Goal: Contribute content: Add original content to the website for others to see

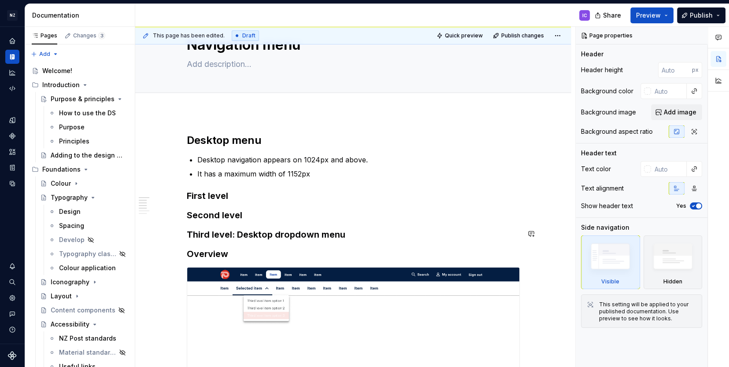
scroll to position [40, 0]
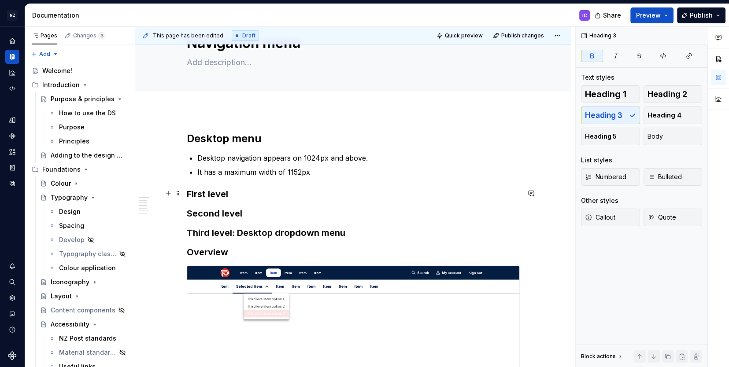
click at [238, 196] on h3 "First level" at bounding box center [353, 194] width 333 height 12
click at [242, 197] on h3 "First level" at bounding box center [353, 194] width 333 height 12
click at [182, 195] on span at bounding box center [177, 193] width 7 height 12
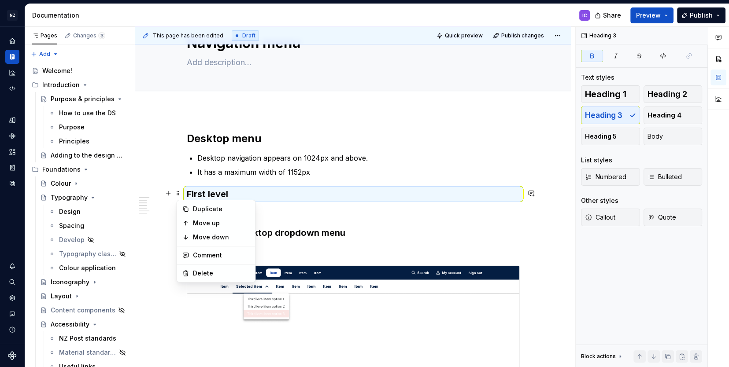
click at [275, 191] on h3 "First level" at bounding box center [353, 194] width 333 height 12
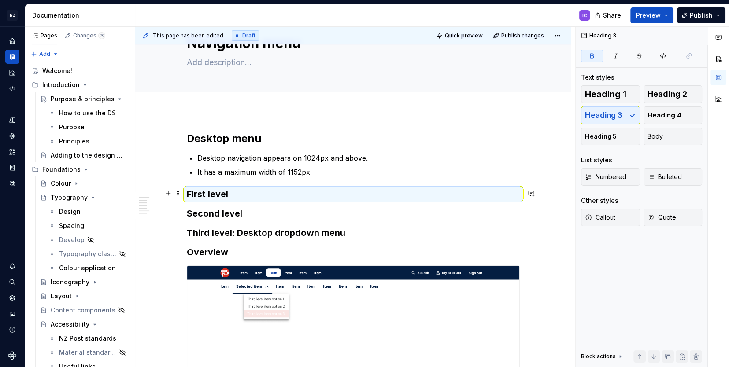
click at [238, 195] on h3 "First level" at bounding box center [353, 194] width 333 height 12
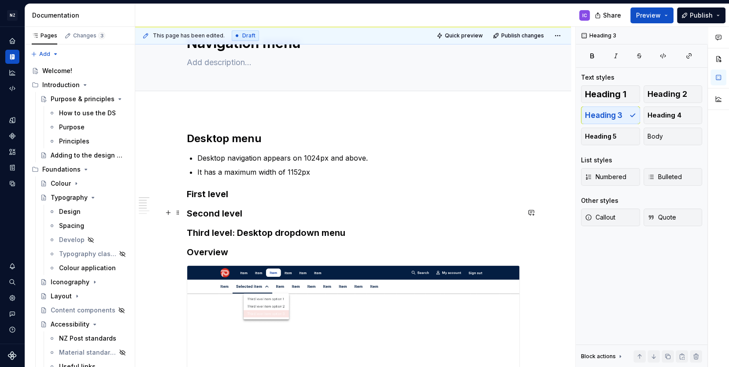
click at [348, 213] on h3 "Second level" at bounding box center [353, 214] width 333 height 12
click at [261, 197] on h3 "First level" at bounding box center [353, 194] width 333 height 12
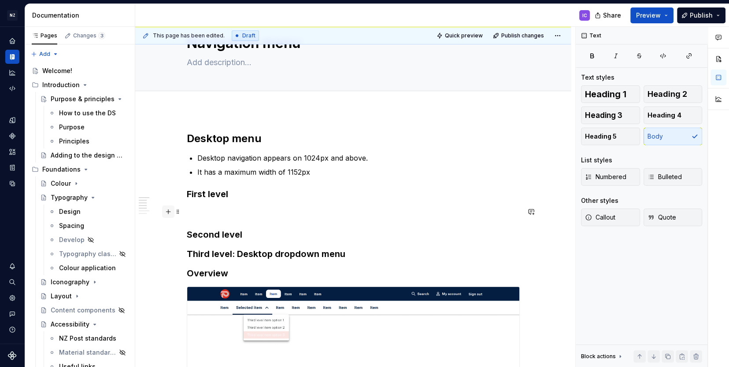
click at [172, 214] on button "button" at bounding box center [168, 212] width 12 height 12
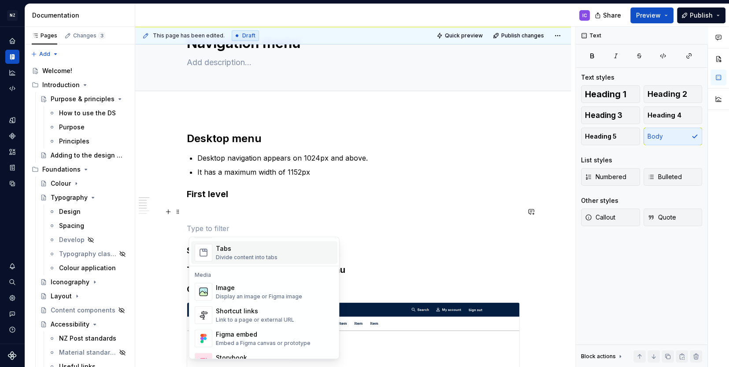
scroll to position [359, 0]
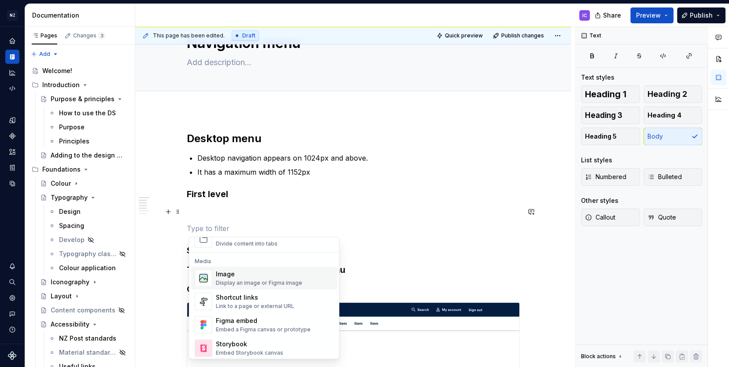
click at [252, 277] on div "Image" at bounding box center [259, 274] width 86 height 9
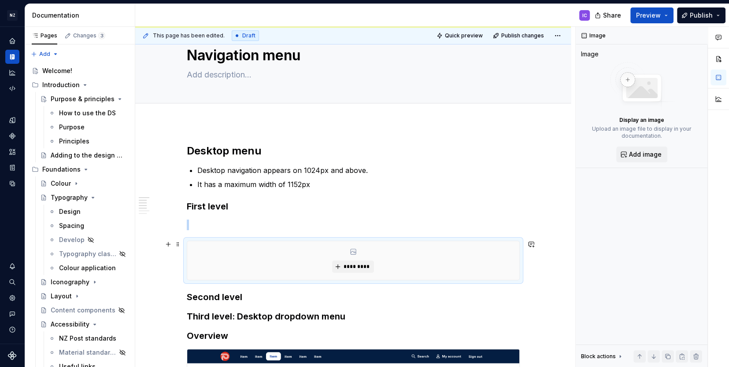
scroll to position [29, 0]
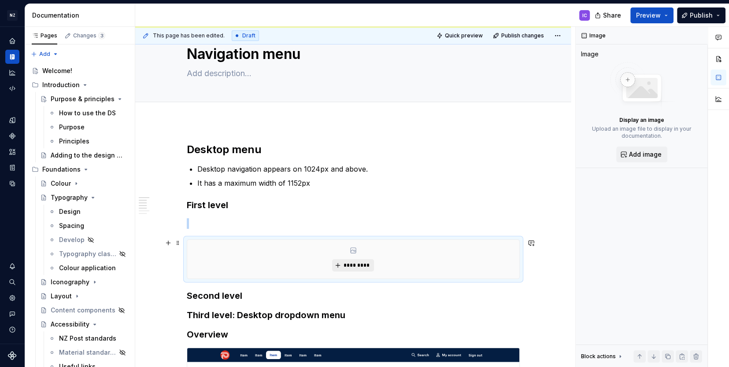
click at [355, 264] on span "*********" at bounding box center [356, 265] width 27 height 7
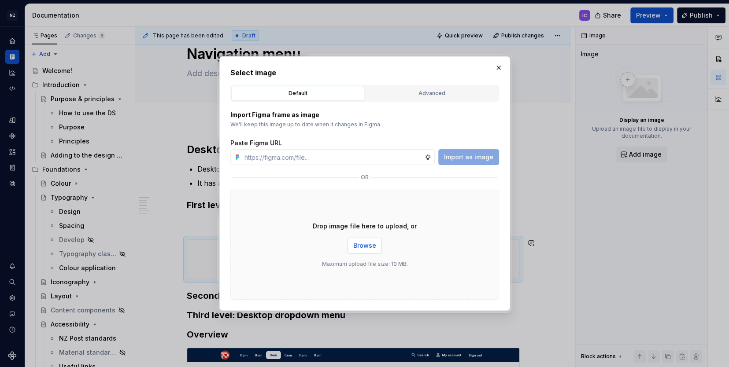
click at [362, 246] on span "Browse" at bounding box center [364, 245] width 23 height 9
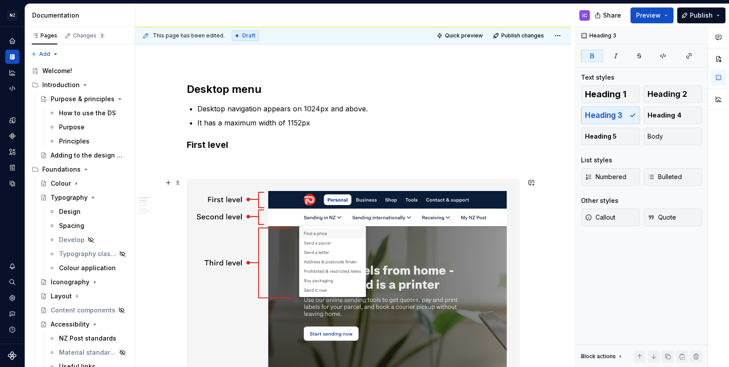
scroll to position [91, 0]
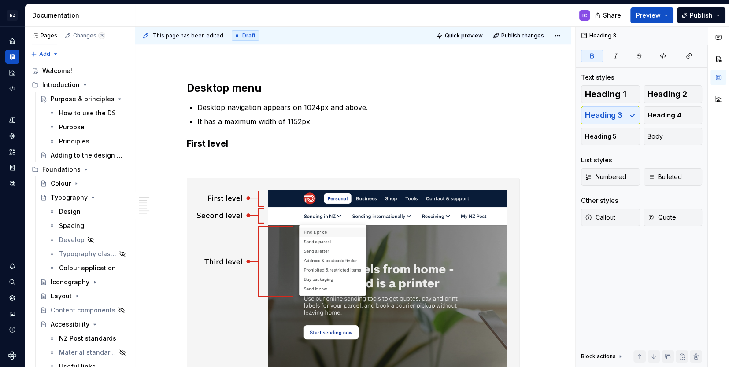
type textarea "*"
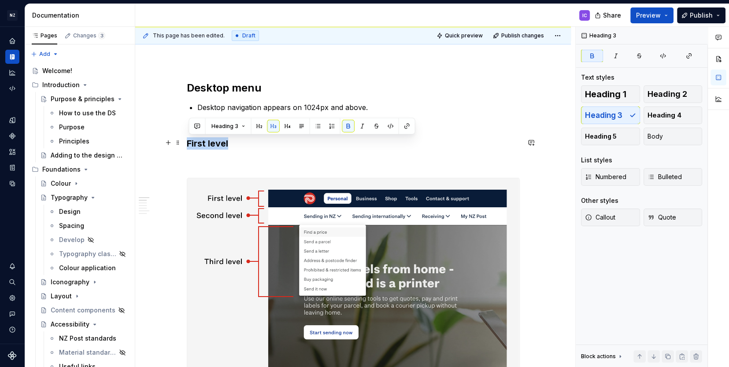
drag, startPoint x: 236, startPoint y: 144, endPoint x: 188, endPoint y: 144, distance: 47.6
click at [188, 144] on h3 "First level" at bounding box center [353, 143] width 333 height 12
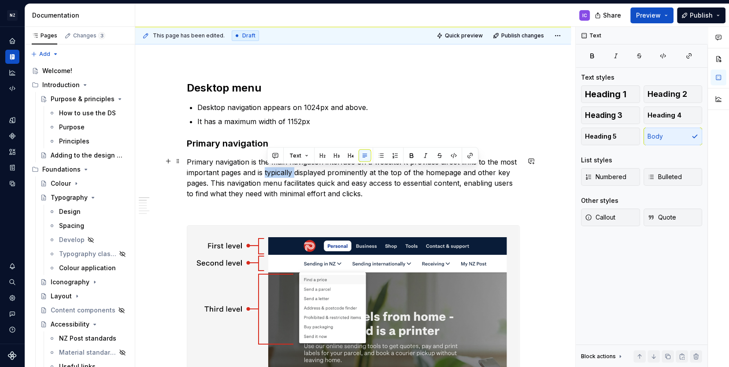
drag, startPoint x: 267, startPoint y: 172, endPoint x: 297, endPoint y: 171, distance: 30.0
click at [297, 171] on p "Primary navigation is the main navigation interface on a website. It provides d…" at bounding box center [353, 178] width 333 height 42
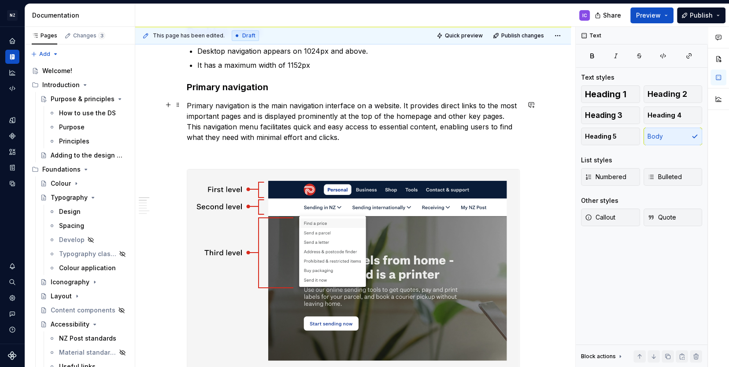
scroll to position [149, 0]
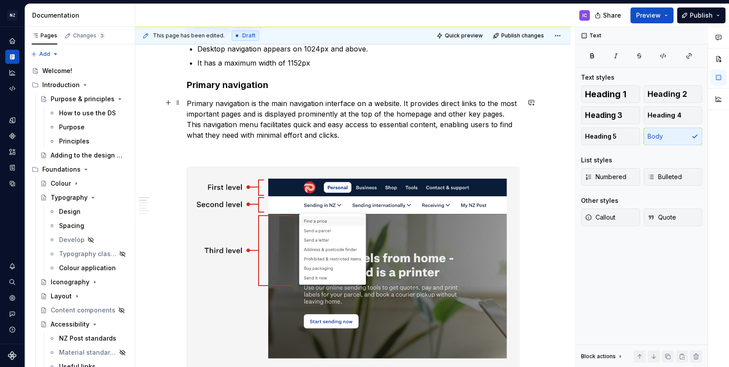
click at [352, 134] on p "Primary navigation is the main navigation interface on a website. It provides d…" at bounding box center [353, 119] width 333 height 42
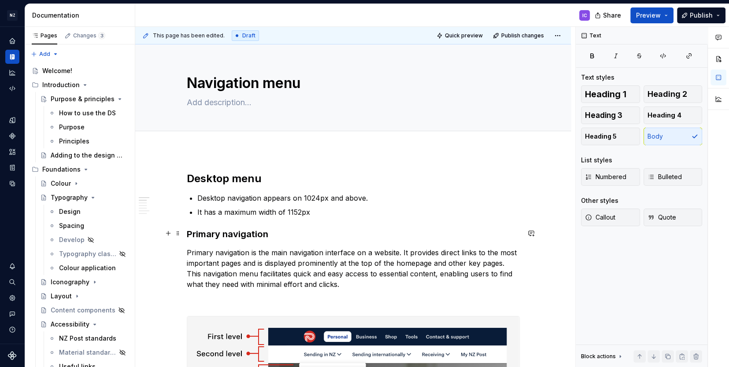
scroll to position [0, 0]
type textarea "*"
click at [235, 98] on textarea at bounding box center [351, 103] width 333 height 14
paste textarea "Navigation menus help users find and access key sections or features within a p…"
type textarea "Navigation menus help users find and access key sections or features within a p…"
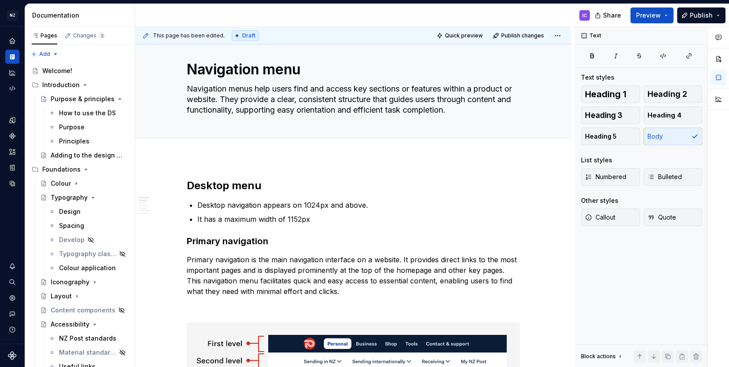
scroll to position [6, 0]
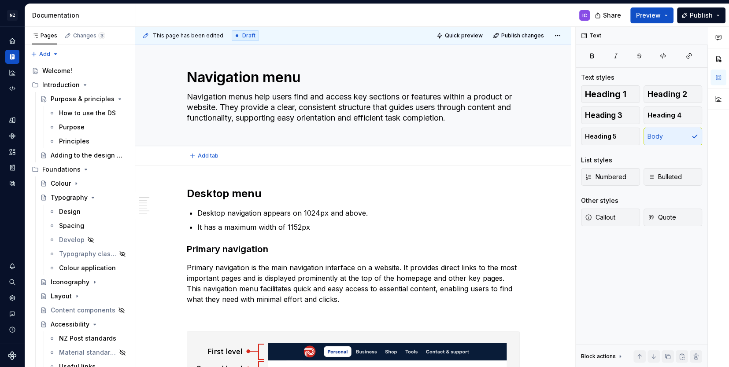
type textarea "*"
type textarea "Navigation menus help users find and access key sections or features within a p…"
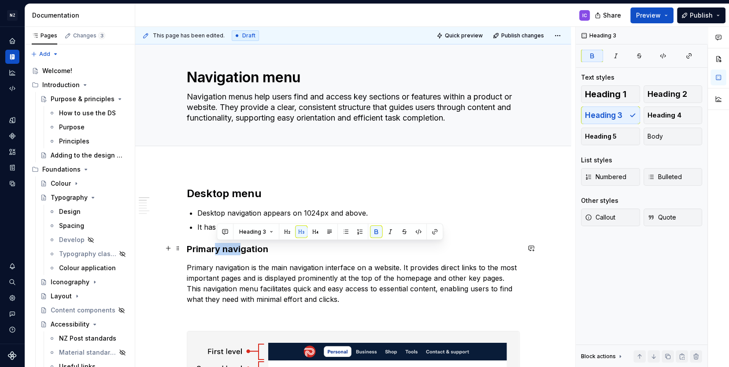
drag, startPoint x: 244, startPoint y: 248, endPoint x: 217, endPoint y: 249, distance: 26.4
click at [217, 249] on strong "Primary navigation" at bounding box center [228, 249] width 82 height 11
click at [235, 194] on h2 "Desktop menu" at bounding box center [353, 194] width 333 height 14
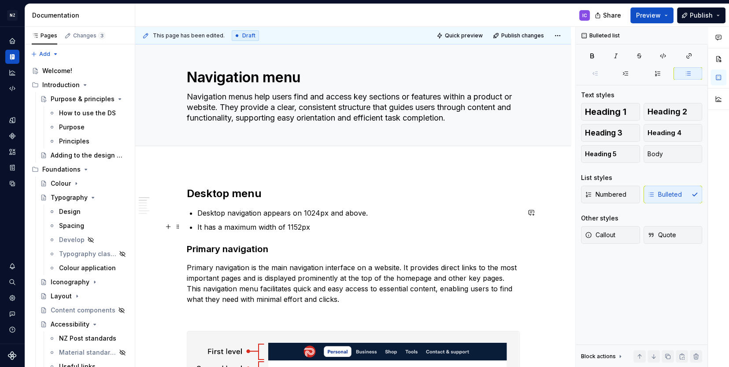
click at [333, 229] on p "It has a maximum width of 1152px" at bounding box center [358, 227] width 323 height 11
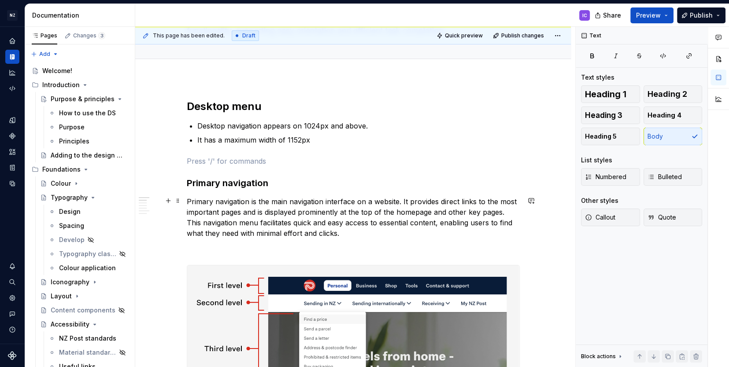
scroll to position [95, 0]
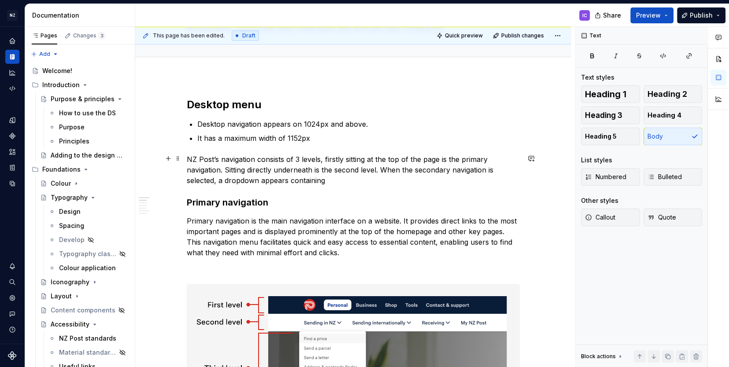
click at [311, 180] on p "NZ Post’s navigation consists of 3 levels, firstly sitting at the top of the pa…" at bounding box center [353, 170] width 333 height 32
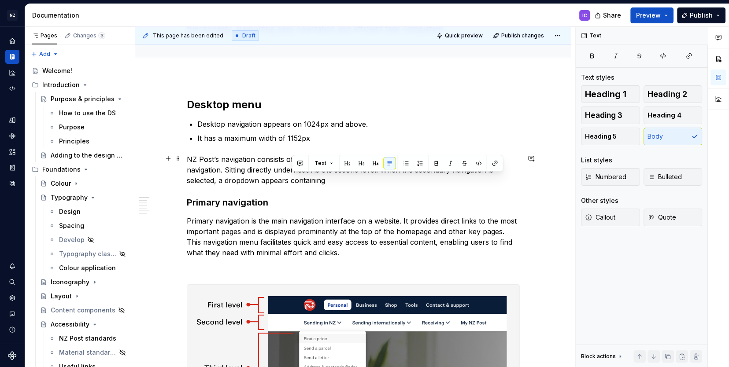
drag, startPoint x: 328, startPoint y: 181, endPoint x: 293, endPoint y: 180, distance: 35.7
click at [293, 180] on p "NZ Post’s navigation consists of 3 levels, firstly sitting at the top of the pa…" at bounding box center [353, 170] width 333 height 32
click at [327, 180] on p "NZ Post’s navigation consists of 3 levels, firstly sitting at the top of the pa…" at bounding box center [353, 170] width 333 height 32
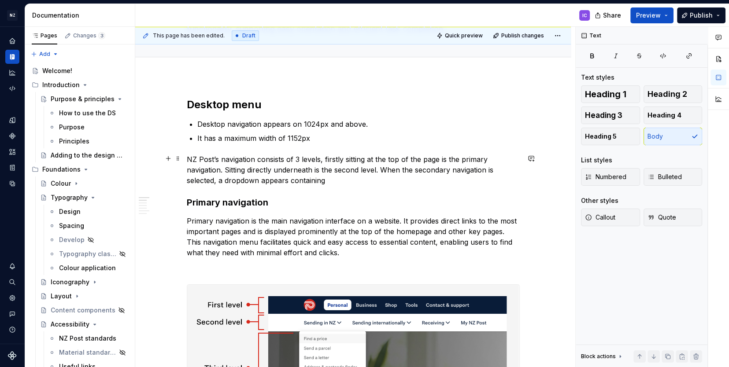
click at [327, 180] on p "NZ Post’s navigation consists of 3 levels, firstly sitting at the top of the pa…" at bounding box center [353, 170] width 333 height 32
drag, startPoint x: 326, startPoint y: 180, endPoint x: 321, endPoint y: 180, distance: 4.9
click at [321, 180] on p "NZ Post’s navigation consists of 3 levels, firstly sitting at the top of the pa…" at bounding box center [353, 170] width 333 height 32
click at [326, 180] on p "NZ Post’s navigation consists of 3 levels, firstly sitting at the top of the pa…" at bounding box center [353, 170] width 333 height 32
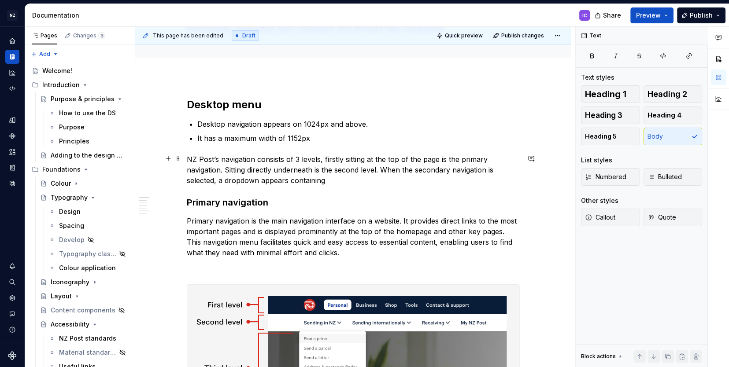
drag, startPoint x: 326, startPoint y: 185, endPoint x: 336, endPoint y: 181, distance: 11.5
click at [336, 181] on p "NZ Post’s navigation consists of 3 levels, firstly sitting at the top of the pa…" at bounding box center [353, 170] width 333 height 32
click at [289, 181] on p "NZ Post’s navigation consists of 3 levels, firstly sitting at the top of the pa…" at bounding box center [353, 170] width 333 height 32
click at [413, 182] on p "NZ Post’s navigation consists of 3 levels, firstly sitting at the top of the pa…" at bounding box center [353, 170] width 333 height 32
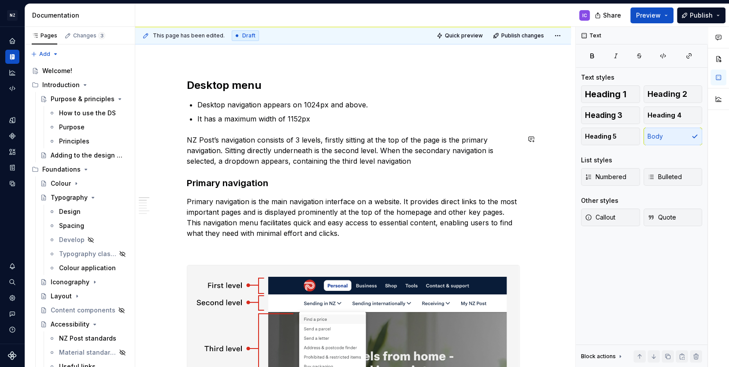
scroll to position [116, 0]
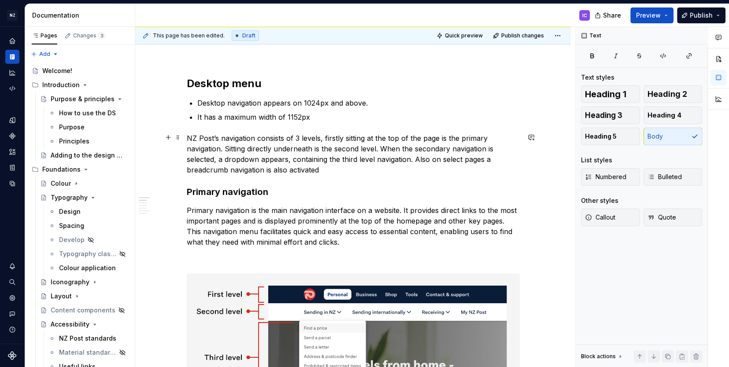
click at [488, 148] on p "NZ Post’s navigation consists of 3 levels, firstly sitting at the top of the pa…" at bounding box center [353, 154] width 333 height 42
click at [378, 172] on p "NZ Post’s navigation consists of 3 levels, firstly sitting at the top of the pa…" at bounding box center [353, 154] width 333 height 42
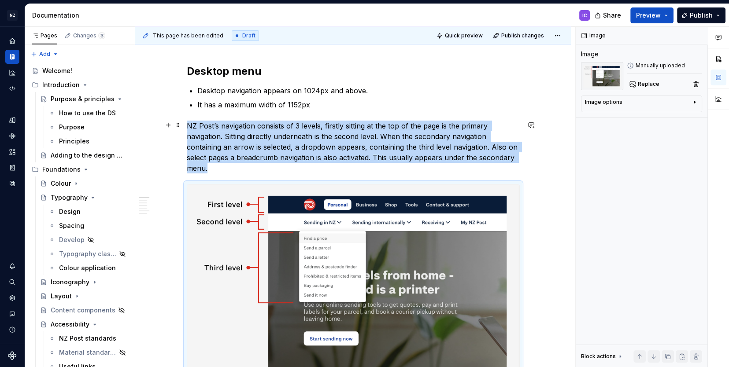
scroll to position [121, 0]
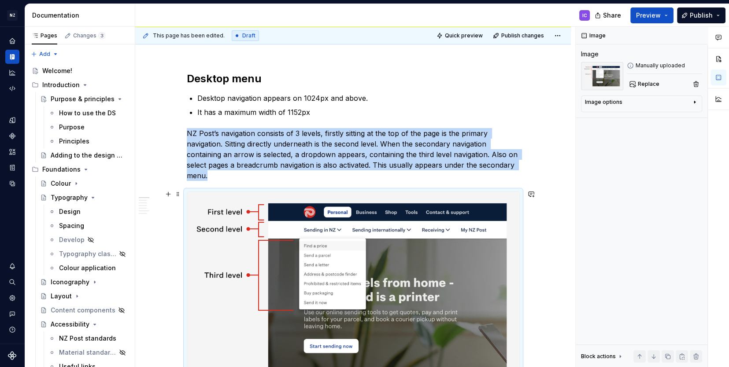
click at [443, 233] on img at bounding box center [353, 293] width 332 height 203
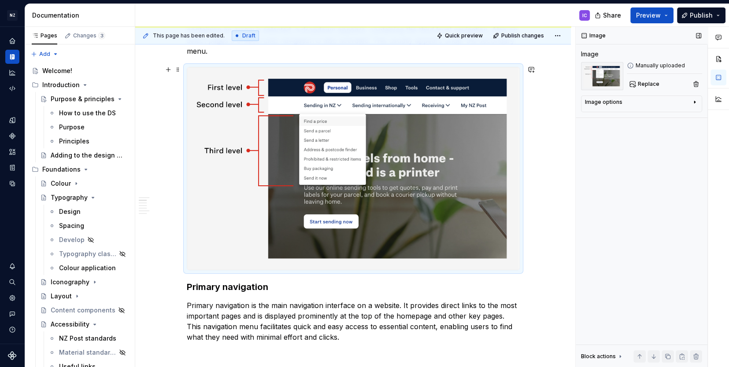
scroll to position [251, 0]
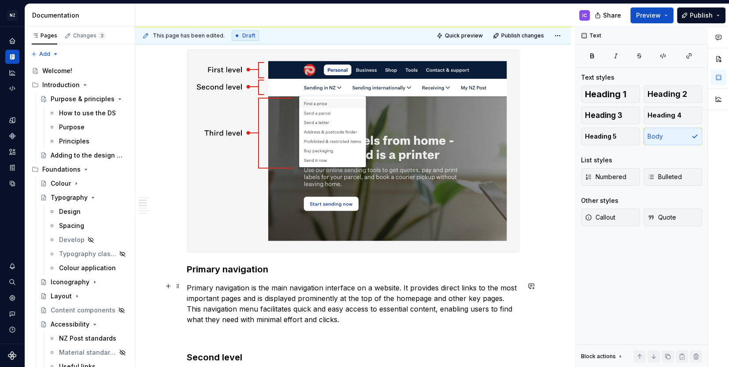
scroll to position [260, 0]
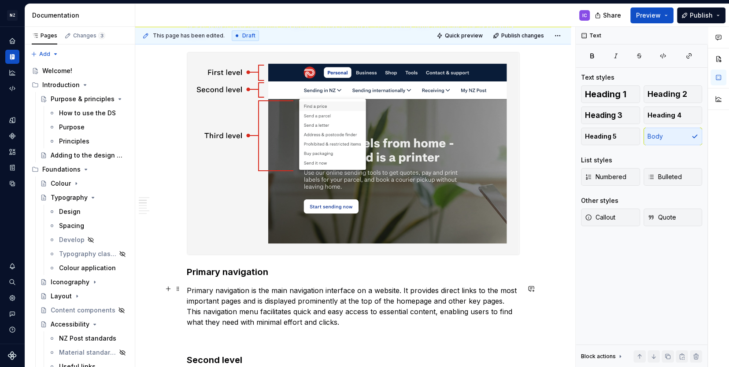
click at [349, 323] on p "Primary navigation is the main navigation interface on a website. It provides d…" at bounding box center [353, 307] width 333 height 42
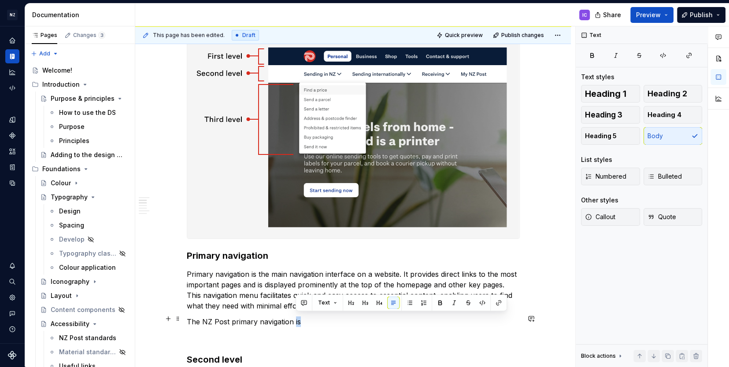
drag, startPoint x: 296, startPoint y: 320, endPoint x: 300, endPoint y: 319, distance: 4.5
click at [300, 319] on p "The NZ Post primary navigation is" at bounding box center [353, 322] width 333 height 11
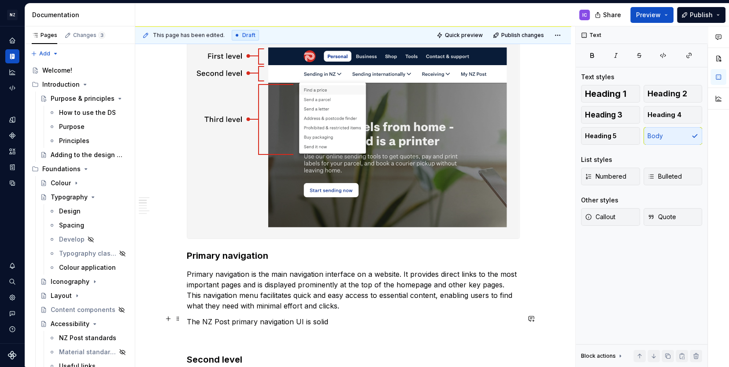
click at [314, 319] on p "The NZ Post primary navigation UI is solid" at bounding box center [353, 322] width 333 height 11
click at [338, 319] on p "The NZ Post primary navigation UI is a solid" at bounding box center [353, 322] width 333 height 11
click at [366, 319] on p "The NZ Post primary navigation UI is a solid panel of primary" at bounding box center [353, 322] width 333 height 11
click at [421, 319] on p "The NZ Post primary navigation UI is a solid panel of NZ Post primary" at bounding box center [353, 322] width 333 height 11
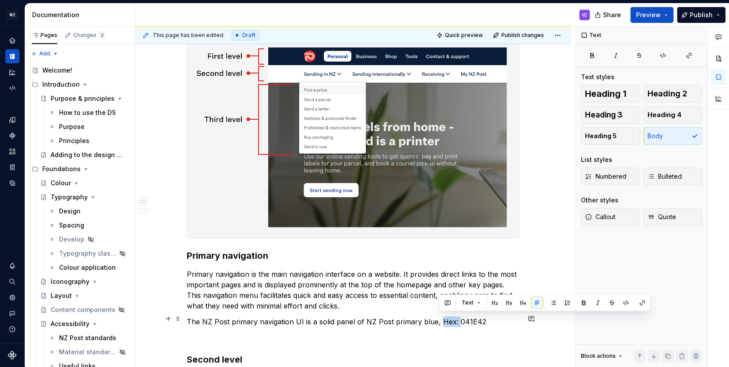
drag, startPoint x: 440, startPoint y: 319, endPoint x: 457, endPoint y: 319, distance: 17.2
click at [457, 319] on p "The NZ Post primary navigation UI is a solid panel of NZ Post primary blue, Hex…" at bounding box center [353, 322] width 333 height 11
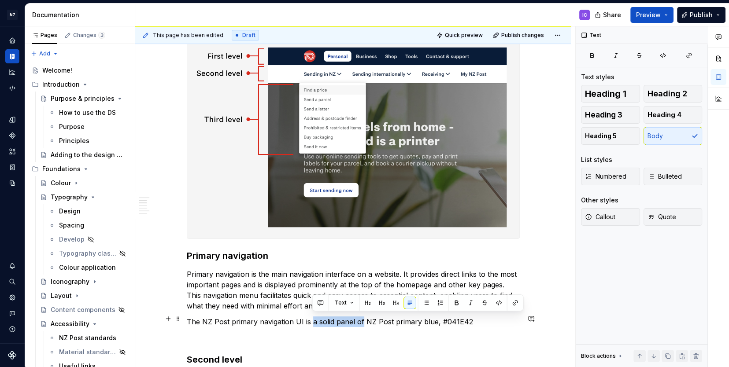
drag, startPoint x: 313, startPoint y: 319, endPoint x: 363, endPoint y: 319, distance: 50.2
click at [363, 319] on p "The NZ Post primary navigation UI is a solid panel of NZ Post primary blue, #04…" at bounding box center [353, 322] width 333 height 11
drag, startPoint x: 305, startPoint y: 320, endPoint x: 354, endPoint y: 319, distance: 48.9
click at [354, 319] on p "The NZ Post primary navigation UI is a solid panel of NZ Post primary blue, #04…" at bounding box center [353, 322] width 333 height 11
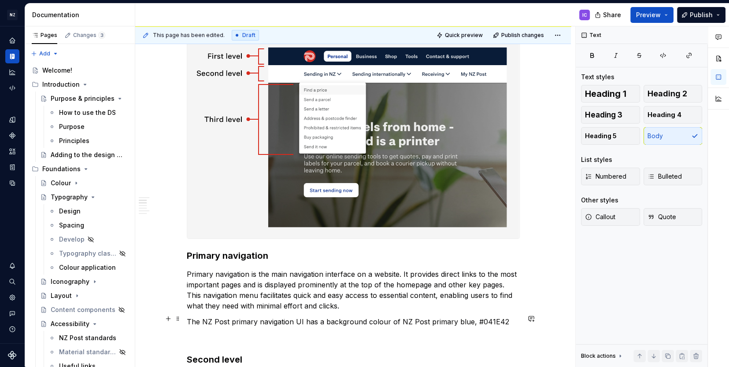
scroll to position [278, 0]
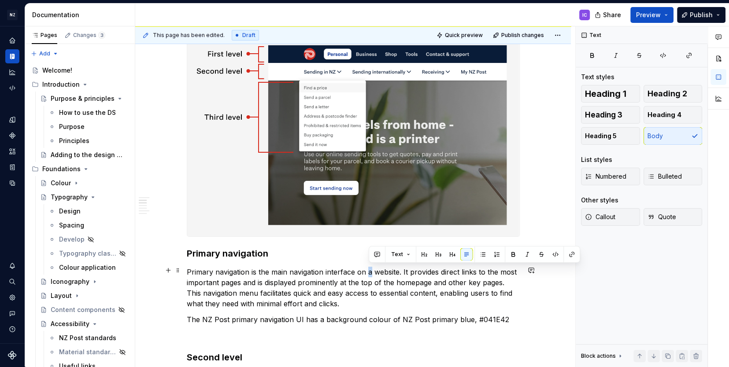
click at [373, 269] on p "Primary navigation is the main navigation interface on a website. It provides d…" at bounding box center [353, 288] width 333 height 42
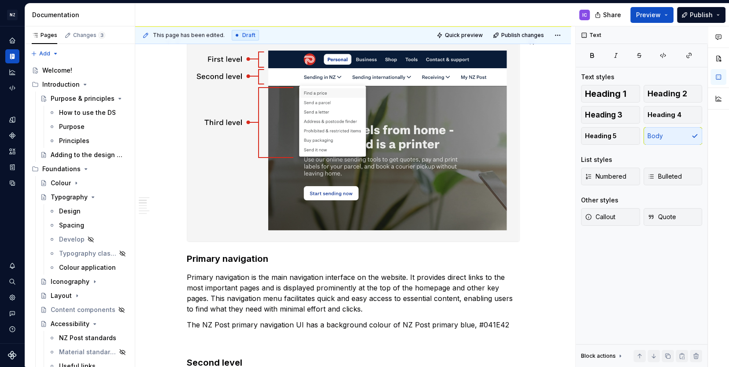
scroll to position [274, 0]
click at [501, 319] on p "The NZ Post primary navigation UI has a background colour of NZ Post primary bl…" at bounding box center [353, 324] width 333 height 11
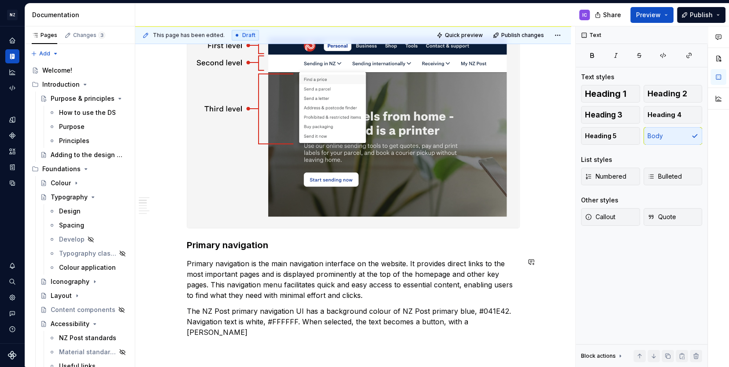
scroll to position [297, 0]
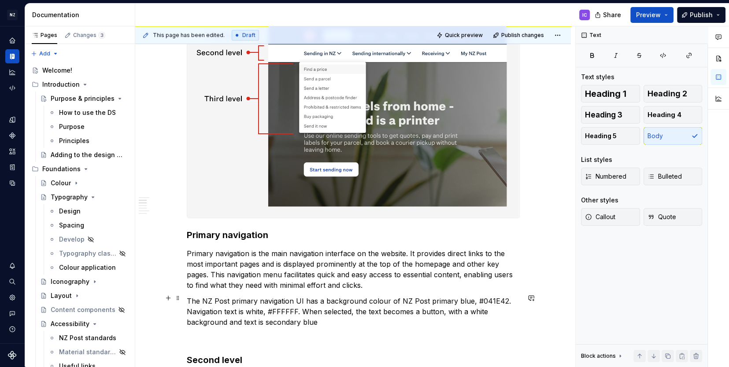
click at [269, 320] on p "The NZ Post primary navigation UI has a background colour of NZ Post primary bl…" at bounding box center [353, 312] width 333 height 32
click at [268, 320] on p "The NZ Post primary navigation UI has a background colour of NZ Post primary bl…" at bounding box center [353, 312] width 333 height 32
click at [349, 320] on p "The NZ Post primary navigation UI has a background colour of NZ Post primary bl…" at bounding box center [353, 312] width 333 height 32
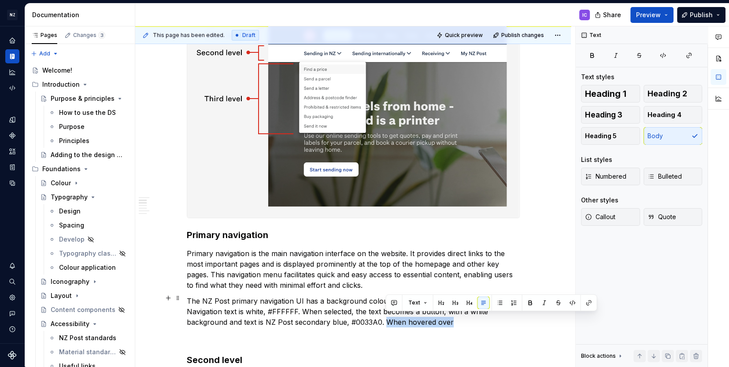
drag, startPoint x: 387, startPoint y: 320, endPoint x: 451, endPoint y: 319, distance: 63.9
click at [451, 319] on p "The NZ Post primary navigation UI has a background colour of NZ Post primary bl…" at bounding box center [353, 312] width 333 height 32
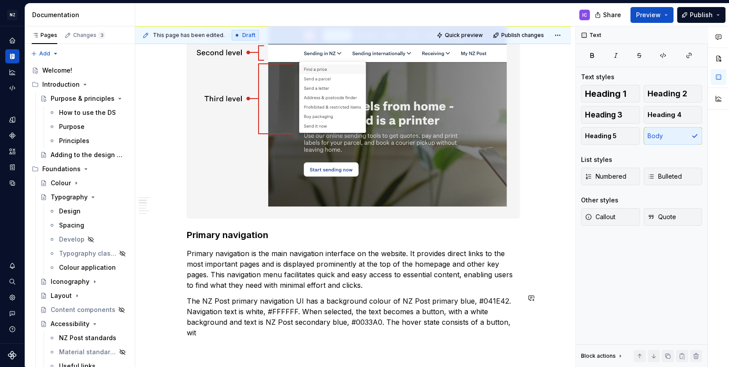
scroll to position [308, 0]
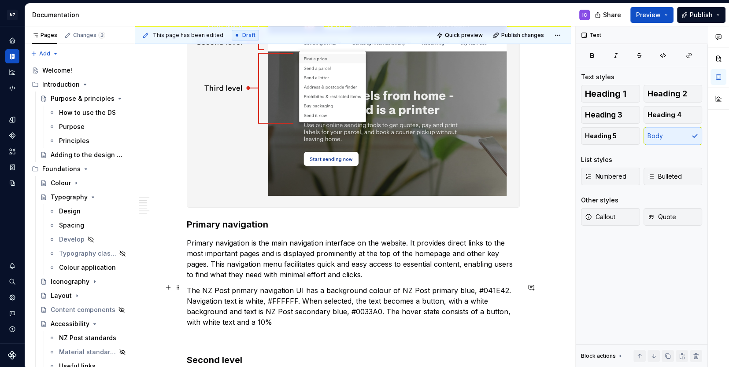
click at [260, 319] on p "The NZ Post primary navigation UI has a background colour of NZ Post primary bl…" at bounding box center [353, 307] width 333 height 42
drag, startPoint x: 296, startPoint y: 319, endPoint x: 302, endPoint y: 317, distance: 6.7
click at [302, 317] on p "The NZ Post primary navigation UI has a background colour of NZ Post primary bl…" at bounding box center [353, 307] width 333 height 42
click at [318, 319] on p "The NZ Post primary navigation UI has a background colour of NZ Post primary bl…" at bounding box center [353, 307] width 333 height 42
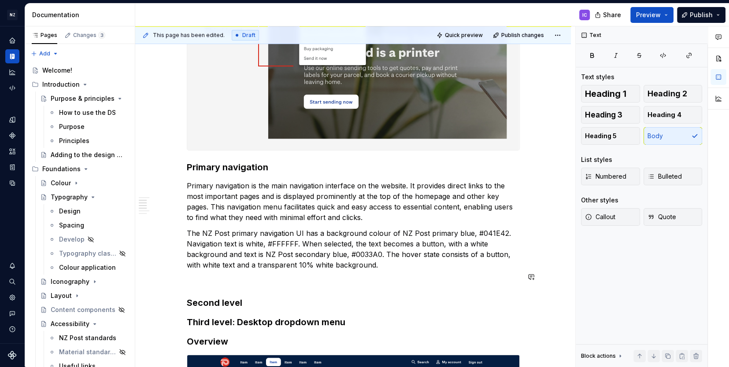
scroll to position [367, 0]
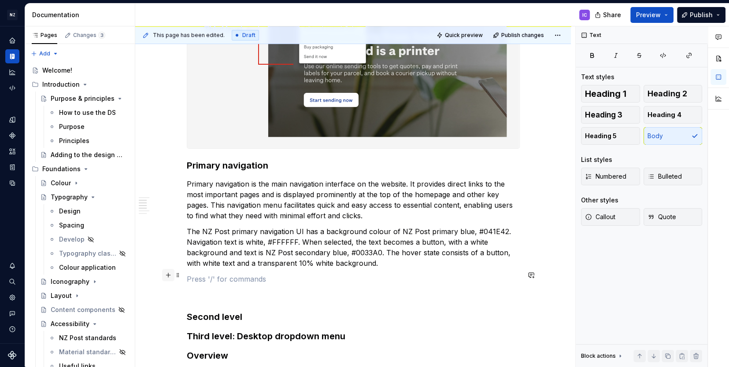
click at [171, 276] on button "button" at bounding box center [168, 275] width 12 height 12
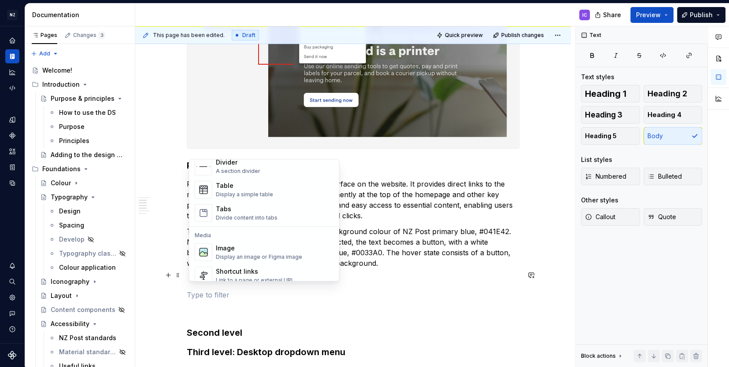
scroll to position [308, 0]
click at [252, 249] on div "Image" at bounding box center [259, 247] width 86 height 9
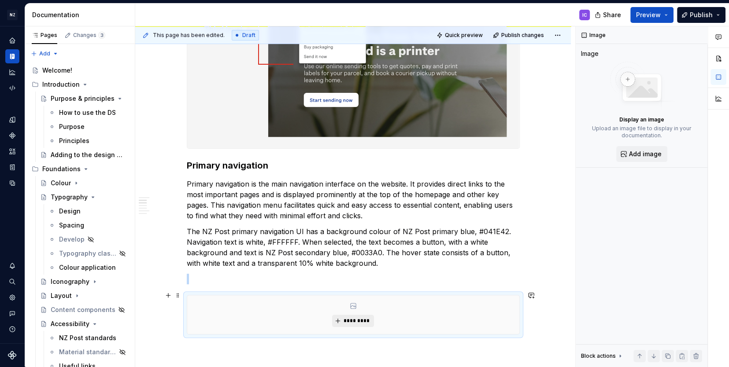
click at [359, 319] on span "*********" at bounding box center [356, 321] width 27 height 7
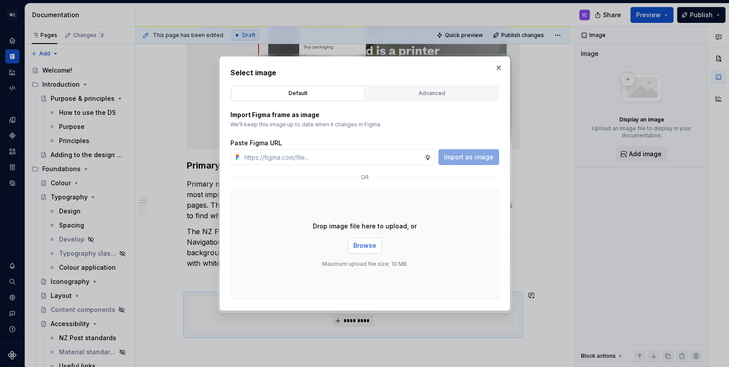
click at [364, 249] on span "Browse" at bounding box center [364, 245] width 23 height 9
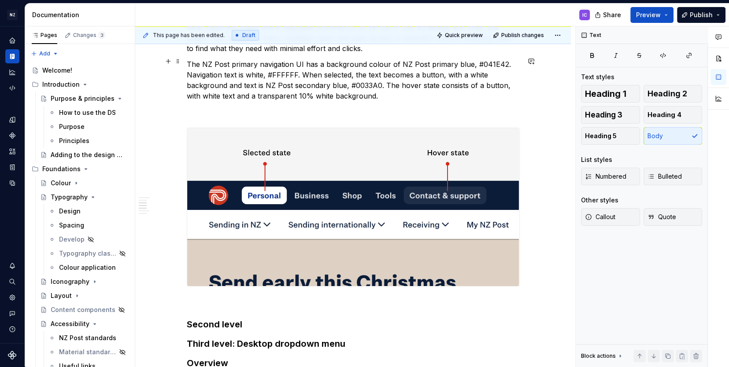
scroll to position [534, 0]
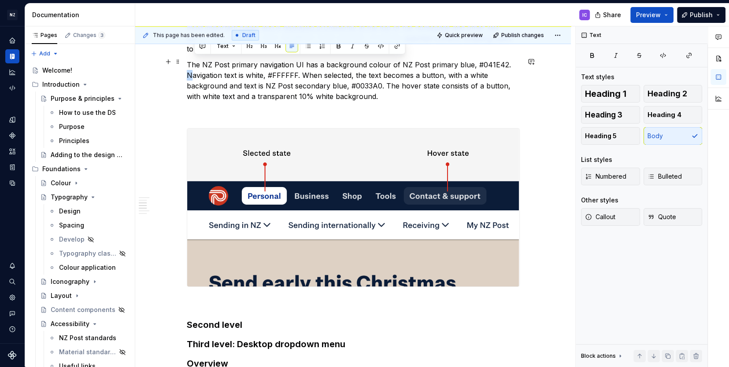
drag, startPoint x: 193, startPoint y: 70, endPoint x: 187, endPoint y: 70, distance: 5.4
click at [187, 70] on div "Desktop menu Desktop navigation appears on 1024px and above. It has a maximum w…" at bounding box center [353, 292] width 436 height 1311
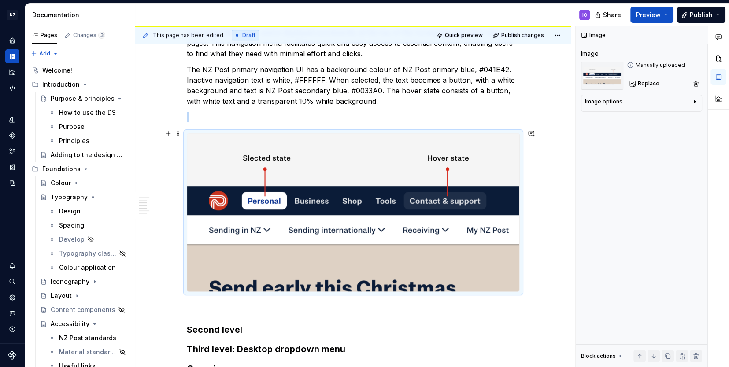
click at [370, 175] on img at bounding box center [353, 212] width 332 height 158
click at [177, 133] on span at bounding box center [177, 133] width 7 height 12
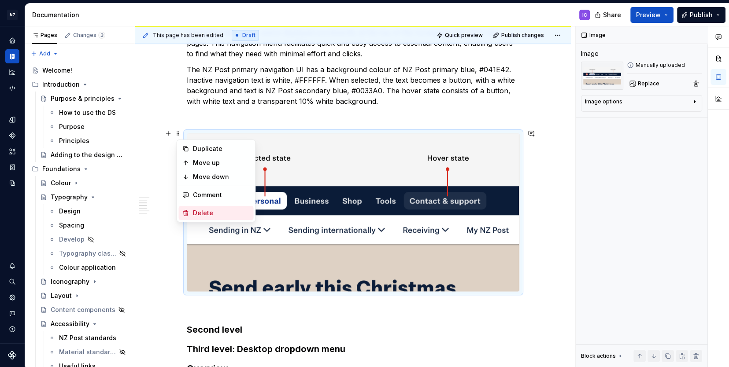
click at [203, 213] on div "Delete" at bounding box center [221, 213] width 57 height 9
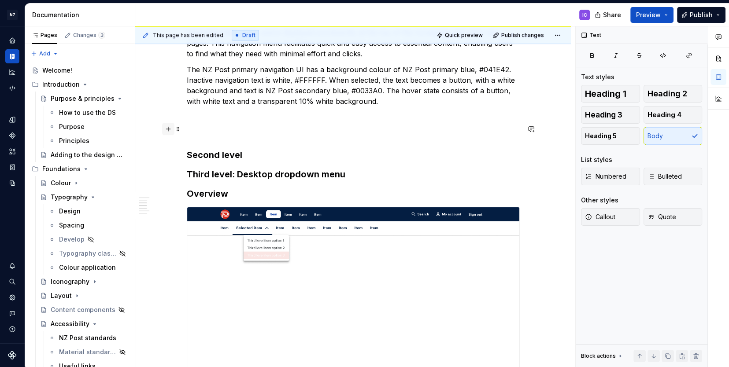
click at [173, 130] on button "button" at bounding box center [168, 129] width 12 height 12
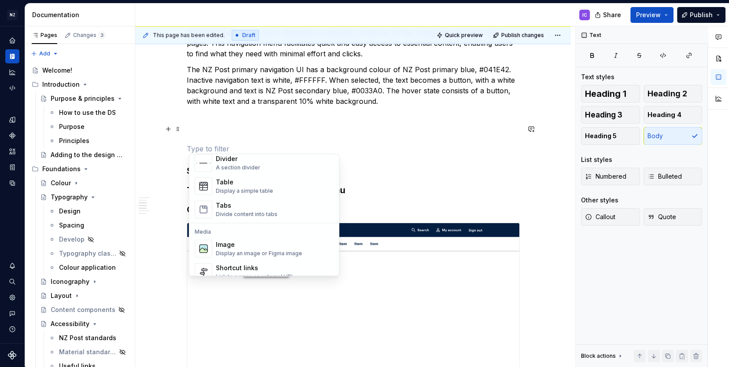
scroll to position [308, 0]
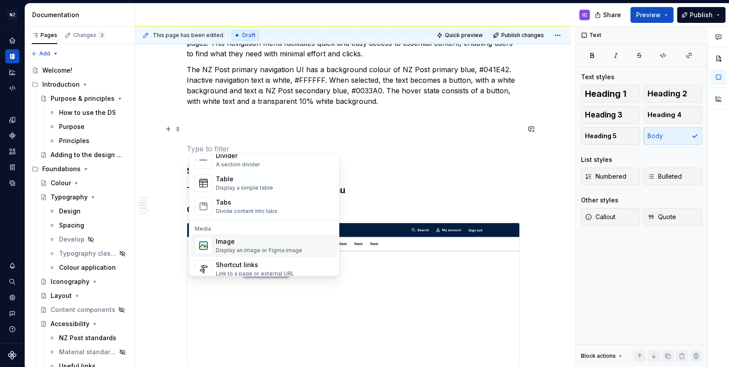
click at [237, 245] on div "Image" at bounding box center [259, 242] width 86 height 9
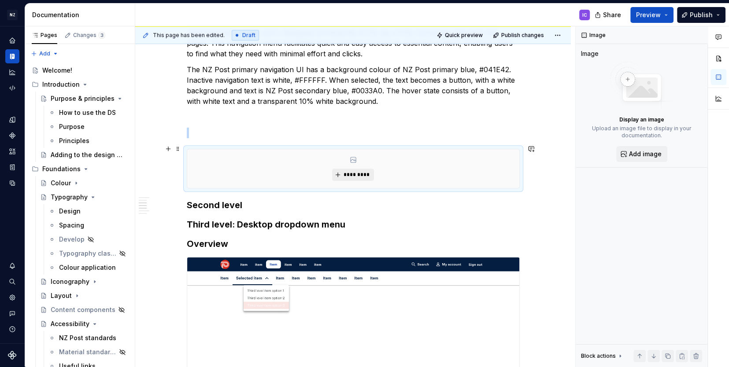
click at [361, 171] on span "*********" at bounding box center [356, 174] width 27 height 7
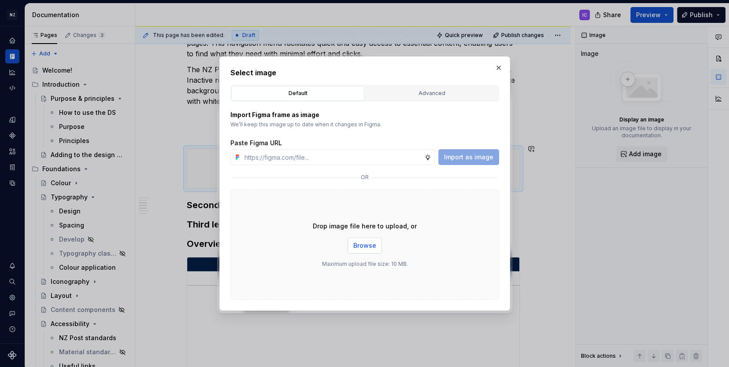
click at [360, 246] on span "Browse" at bounding box center [364, 245] width 23 height 9
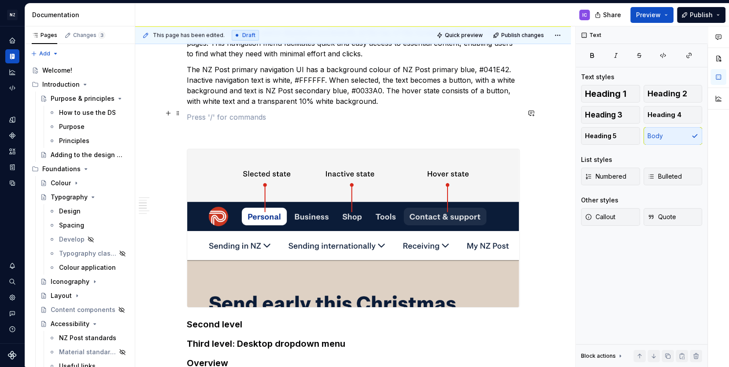
click at [230, 118] on p at bounding box center [353, 117] width 333 height 11
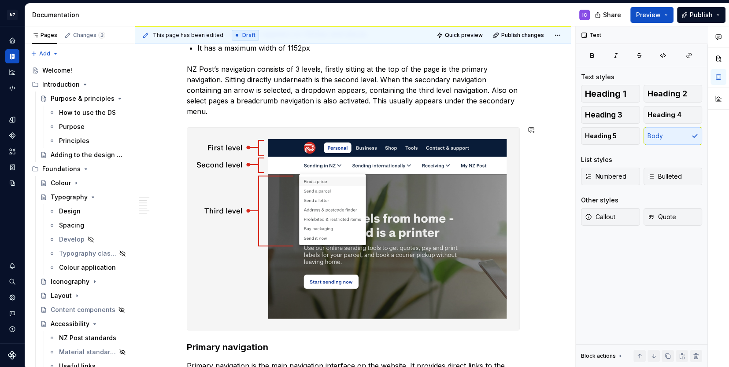
scroll to position [185, 0]
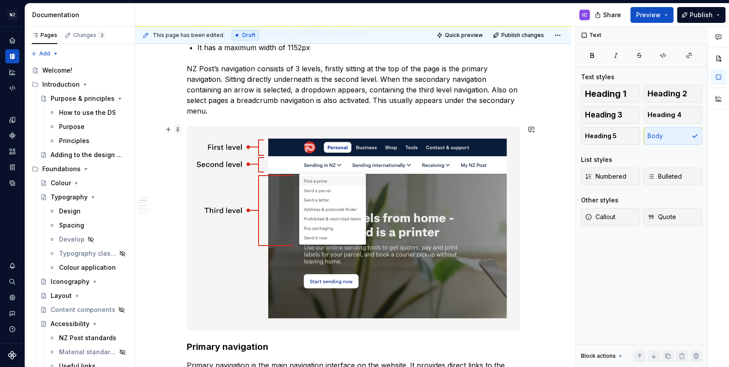
click at [178, 129] on span at bounding box center [177, 129] width 7 height 12
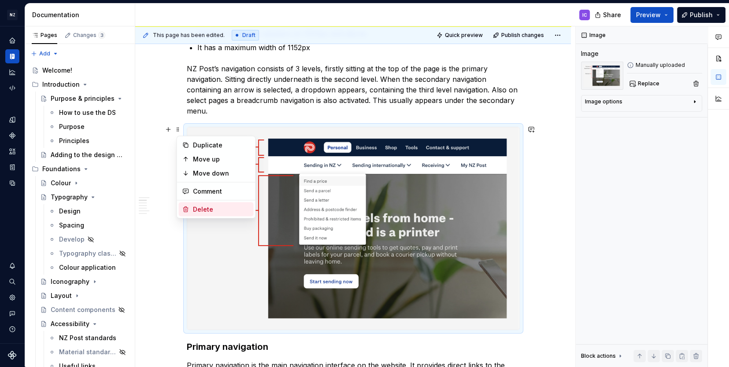
click at [201, 208] on div "Delete" at bounding box center [221, 209] width 57 height 9
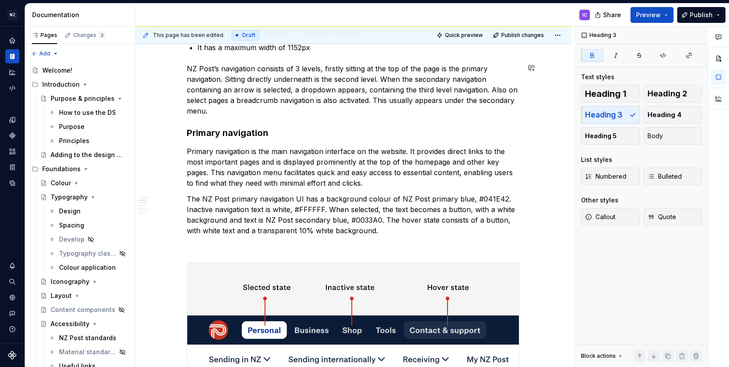
click at [221, 112] on p "NZ Post’s navigation consists of 3 levels, firstly sitting at the top of the pa…" at bounding box center [353, 89] width 333 height 53
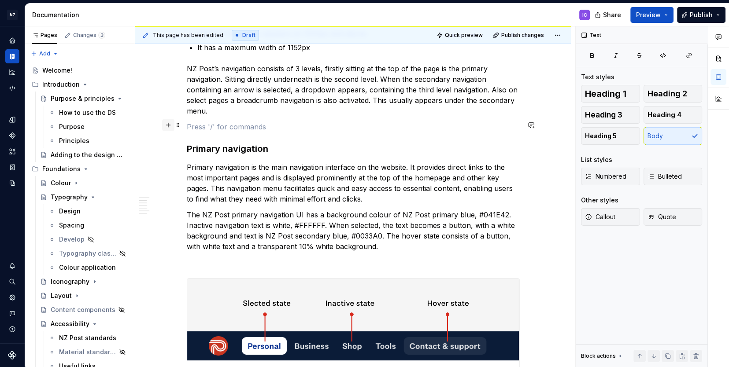
click at [170, 125] on button "button" at bounding box center [168, 125] width 12 height 12
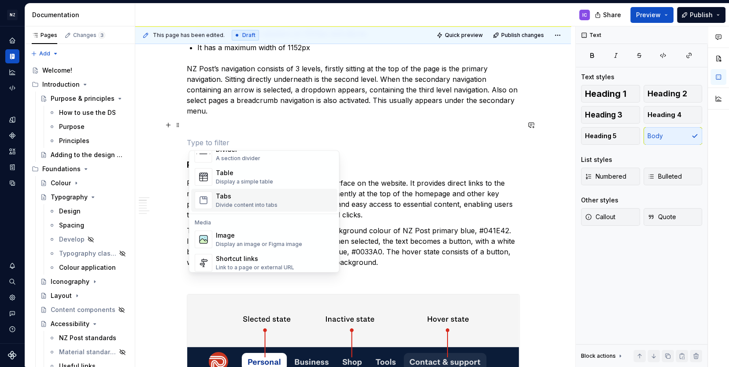
scroll to position [315, 0]
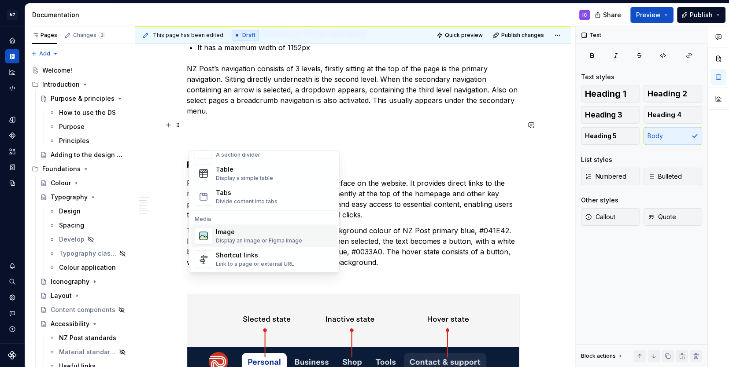
click at [227, 241] on div "Display an image or Figma image" at bounding box center [259, 241] width 86 height 7
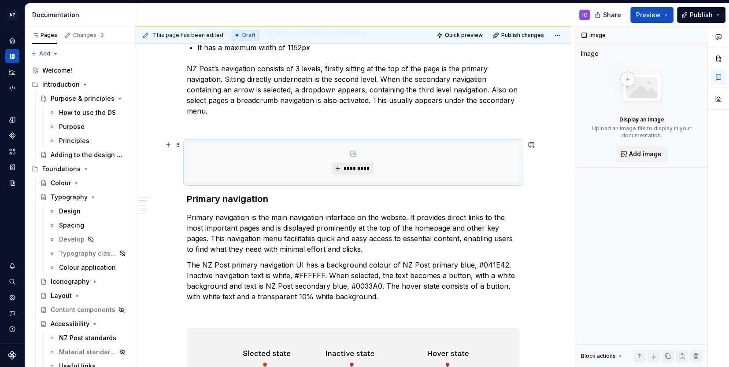
click at [348, 165] on span "*********" at bounding box center [356, 168] width 27 height 7
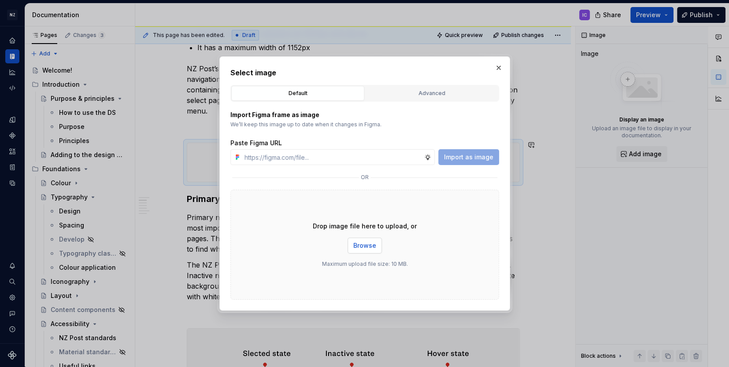
click at [361, 246] on span "Browse" at bounding box center [364, 245] width 23 height 9
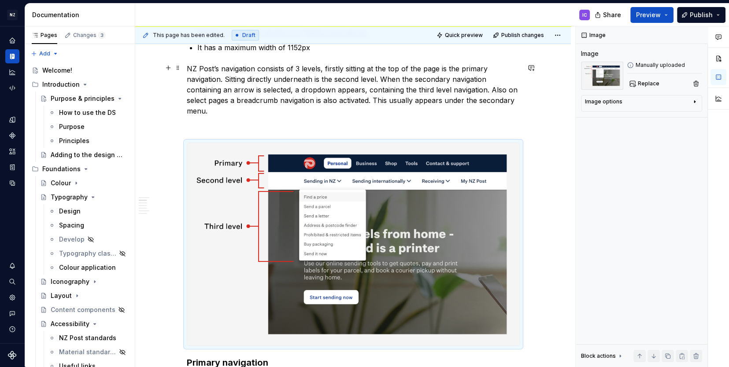
click at [460, 108] on p "NZ Post’s navigation consists of 3 levels, firstly sitting at the top of the pa…" at bounding box center [353, 89] width 333 height 53
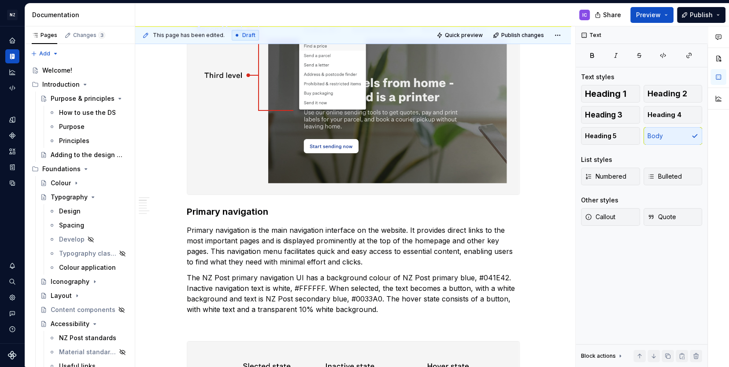
scroll to position [359, 0]
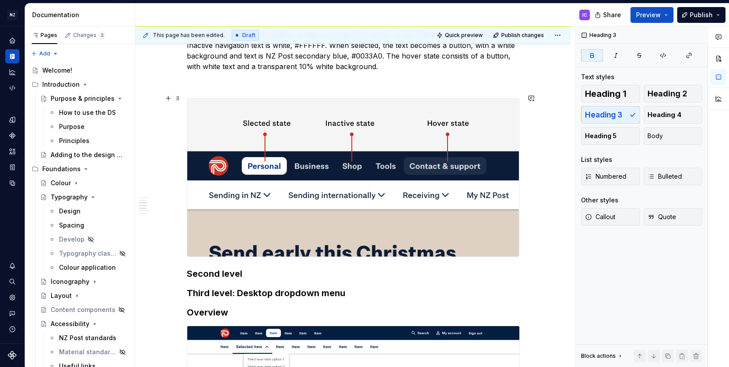
scroll to position [603, 0]
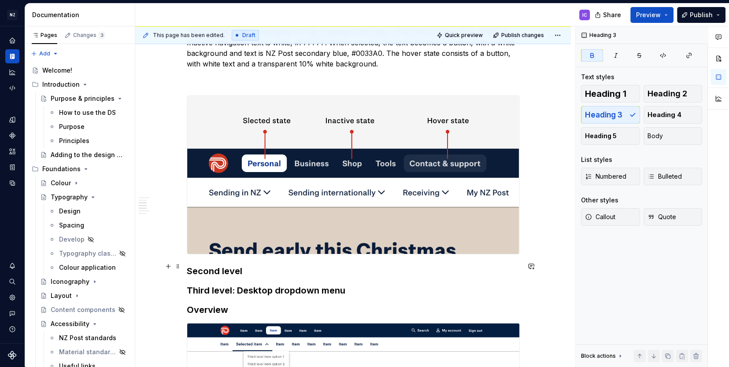
click at [188, 267] on h3 "Second level" at bounding box center [353, 271] width 333 height 12
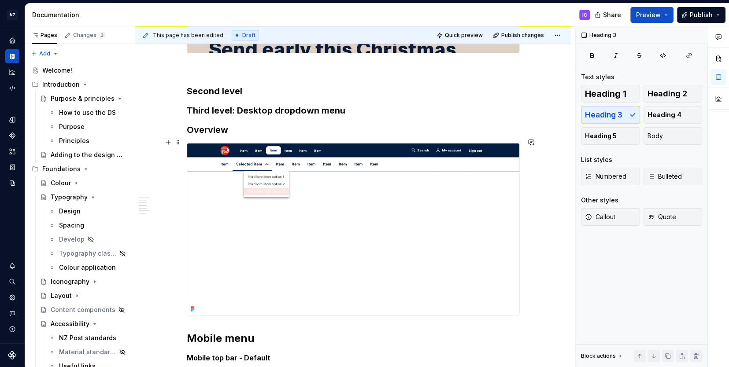
scroll to position [806, 0]
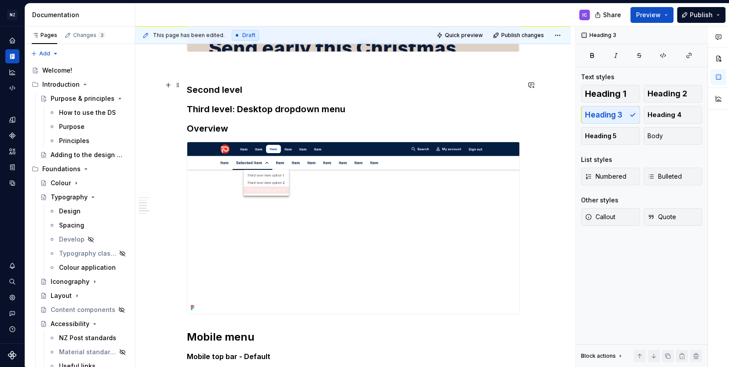
click at [256, 86] on h3 "Second level" at bounding box center [353, 90] width 333 height 12
click at [222, 85] on h3 "Second level" at bounding box center [353, 90] width 333 height 12
click at [264, 85] on h3 "Secondary level" at bounding box center [353, 90] width 333 height 12
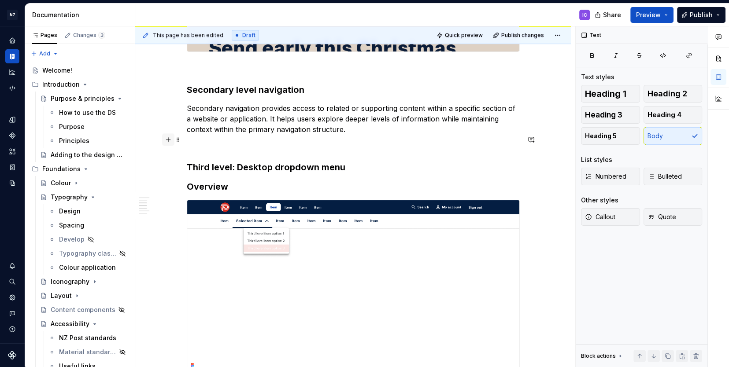
click at [172, 141] on button "button" at bounding box center [168, 139] width 12 height 12
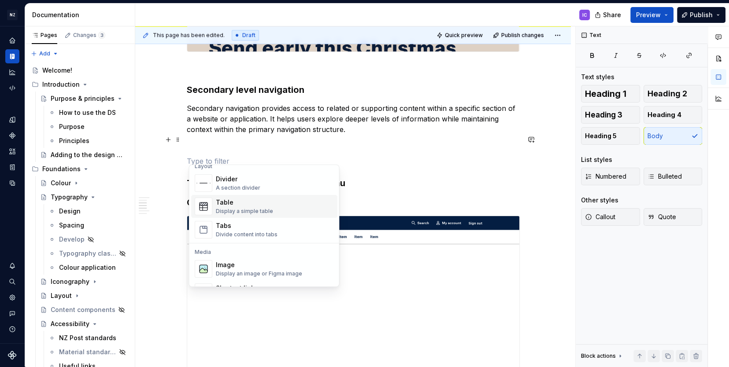
scroll to position [300, 0]
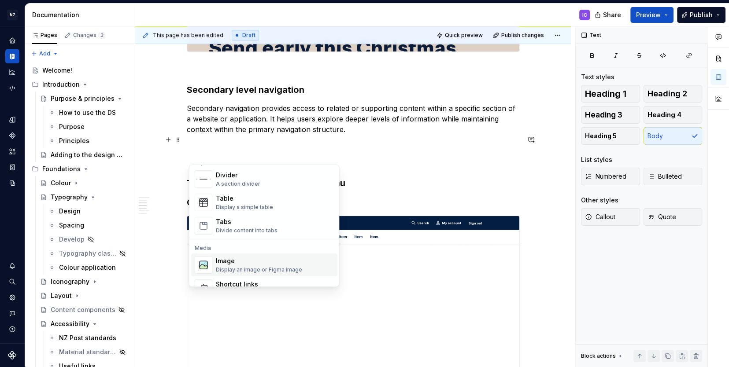
click at [243, 264] on div "Image" at bounding box center [259, 261] width 86 height 9
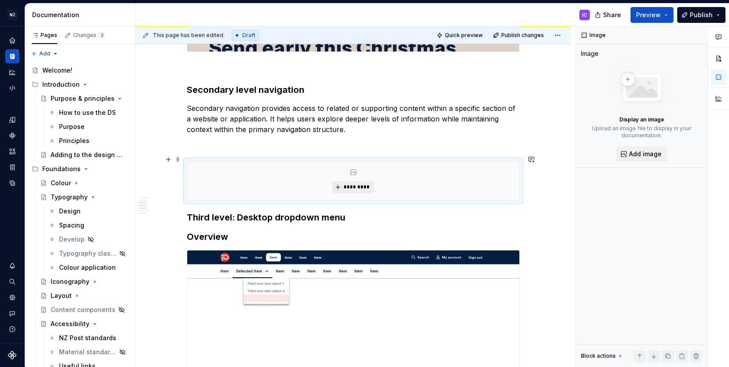
click at [367, 184] on span "*********" at bounding box center [356, 187] width 27 height 7
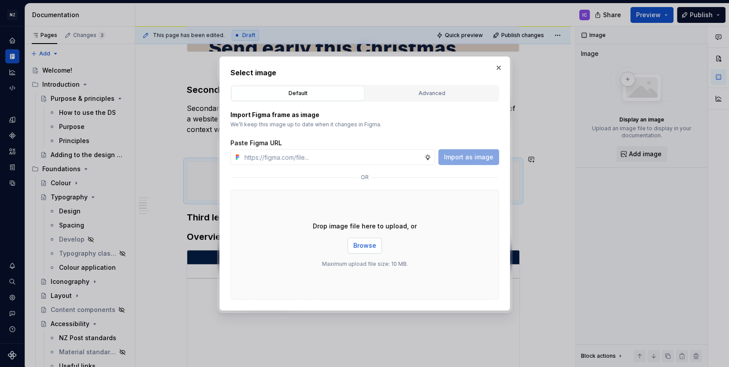
click at [359, 243] on span "Browse" at bounding box center [364, 245] width 23 height 9
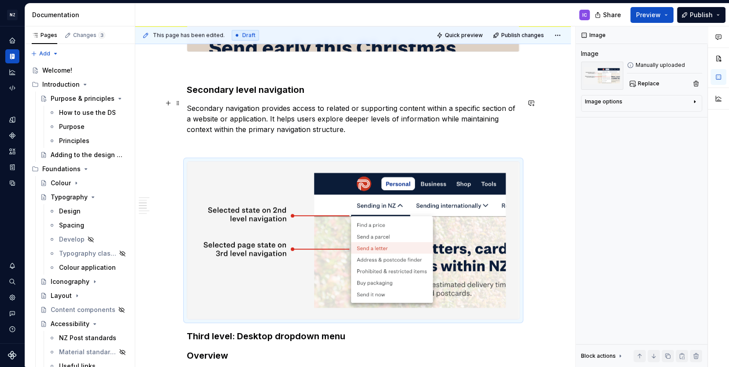
type textarea "*"
